Goal: Check status: Check status

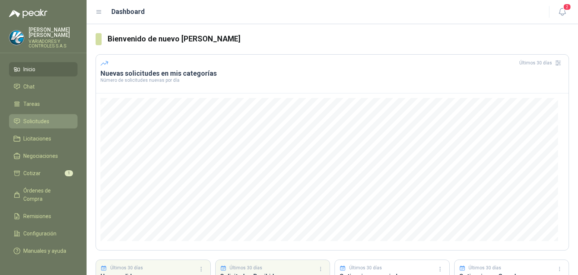
click at [45, 121] on link "Solicitudes" at bounding box center [43, 121] width 68 height 14
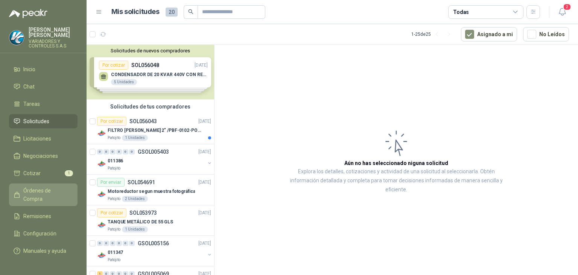
click at [32, 187] on span "Órdenes de Compra" at bounding box center [46, 194] width 47 height 17
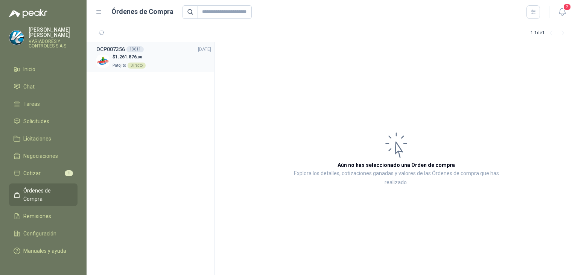
click at [160, 65] on div "$ 1.261.876 ,00 Patojito Directo" at bounding box center [153, 60] width 115 height 15
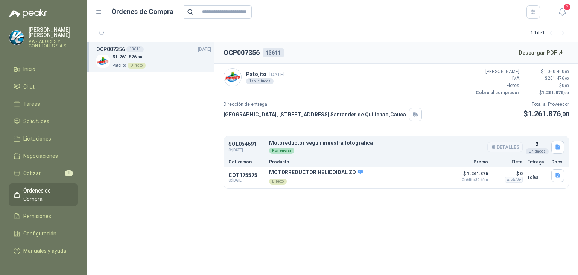
click at [508, 143] on button "Detalles" at bounding box center [504, 147] width 35 height 10
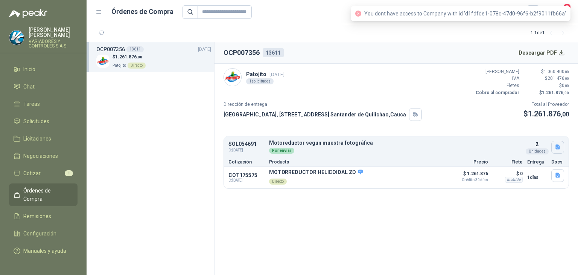
click at [557, 147] on icon "button" at bounding box center [558, 147] width 6 height 6
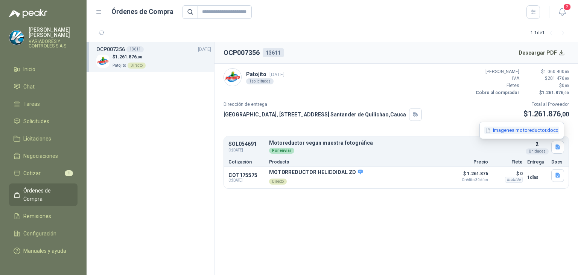
click at [540, 131] on button "Imagenes motoreductor.docx" at bounding box center [521, 130] width 75 height 8
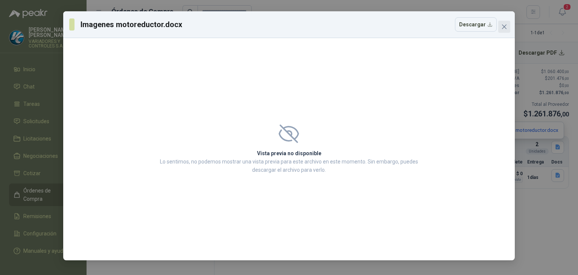
click at [500, 24] on span "Close" at bounding box center [504, 27] width 12 height 6
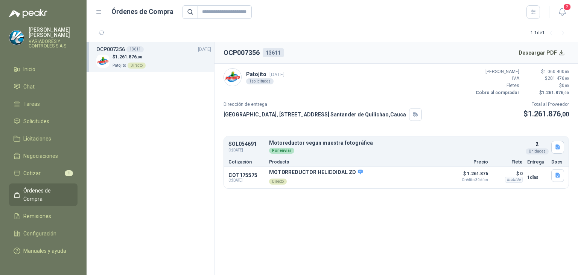
click at [264, 146] on div "SOL054691 C: [DATE] Motoreductor segun muestra fotográfica Detalles Por enviar …" at bounding box center [396, 147] width 345 height 19
click at [361, 148] on div "Por enviar" at bounding box center [396, 150] width 254 height 8
drag, startPoint x: 449, startPoint y: 157, endPoint x: 466, endPoint y: 150, distance: 18.2
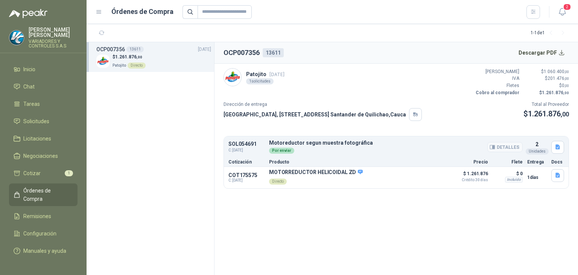
click at [465, 150] on div "Por enviar" at bounding box center [396, 150] width 254 height 8
click at [502, 148] on button "Detalles" at bounding box center [504, 147] width 35 height 10
click at [560, 149] on icon "button" at bounding box center [558, 147] width 6 height 6
click at [239, 160] on p "Cotización" at bounding box center [246, 162] width 36 height 5
click at [465, 153] on div "Por enviar" at bounding box center [396, 150] width 254 height 8
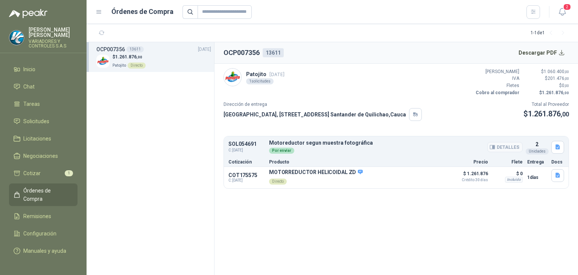
click at [465, 153] on div "Por enviar" at bounding box center [396, 150] width 254 height 8
click at [555, 146] on icon "button" at bounding box center [558, 147] width 6 height 6
click at [535, 132] on button "Imagenes motoreductor.docx" at bounding box center [521, 130] width 75 height 8
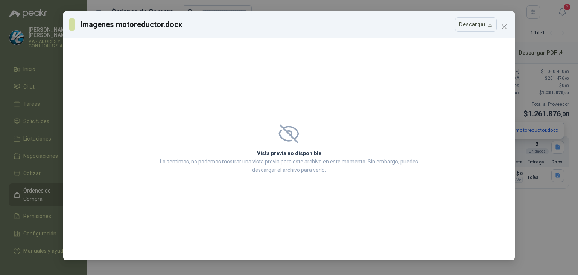
click at [309, 148] on div "Vista previa no disponible Lo sentimos, no podemos mostrar una vista previa par…" at bounding box center [289, 149] width 281 height 68
click at [279, 151] on h2 "Vista previa no disponible" at bounding box center [289, 153] width 263 height 8
click at [479, 26] on button "Descargar" at bounding box center [476, 24] width 42 height 14
click at [501, 27] on span "Close" at bounding box center [504, 27] width 12 height 6
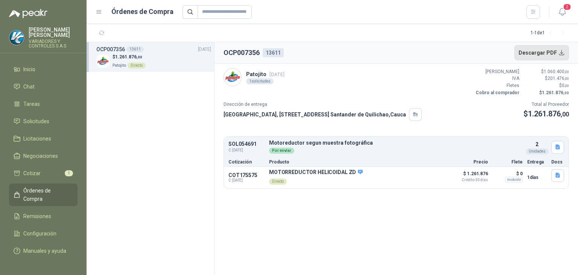
click at [562, 50] on button "Descargar PDF" at bounding box center [541, 52] width 55 height 15
click at [249, 55] on h2 "OCP007356" at bounding box center [242, 52] width 36 height 11
copy h2 "OCP007356"
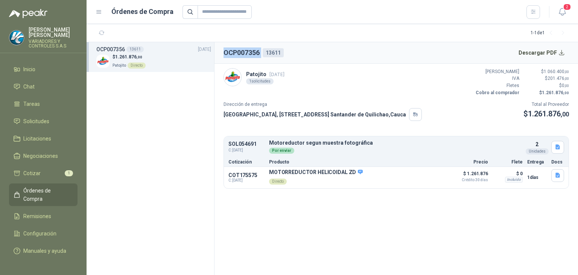
click at [250, 56] on h2 "OCP007356" at bounding box center [242, 52] width 36 height 11
click at [333, 79] on div "Patojito [DATE] 1 solicitudes Valor Bruto $ 1.060.400 ,00 IVA $ 201.476 ,00 Fle…" at bounding box center [396, 82] width 345 height 28
click at [247, 54] on h2 "OCP007356" at bounding box center [242, 52] width 36 height 11
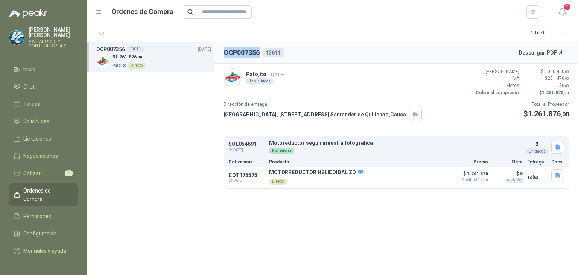
copy h2 "OCP007356"
